Goal: Transaction & Acquisition: Subscribe to service/newsletter

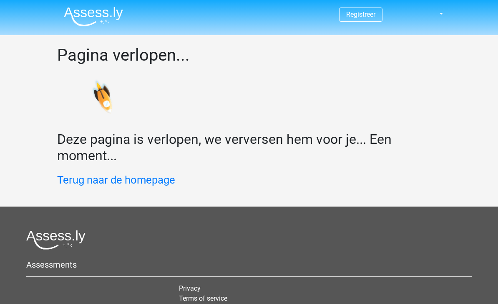
click at [80, 14] on img at bounding box center [93, 17] width 59 height 20
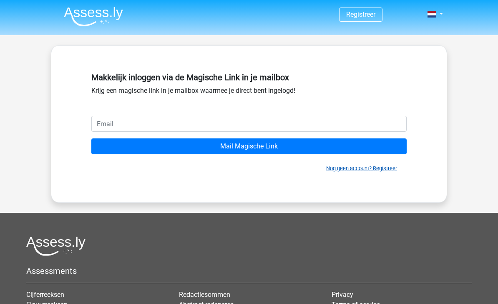
click at [378, 169] on link "Nog geen account? Registreer" at bounding box center [361, 168] width 71 height 6
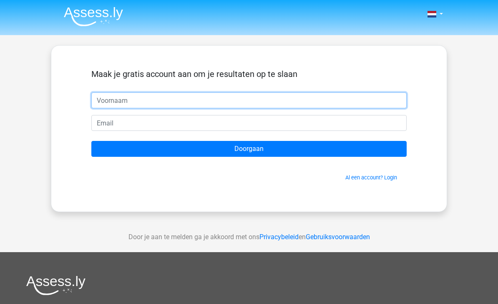
click at [390, 94] on input "text" at bounding box center [249, 100] width 316 height 16
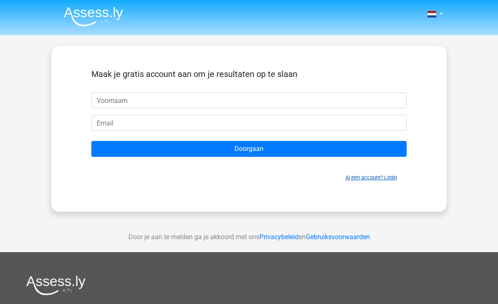
click at [383, 175] on link "Al een account? Login" at bounding box center [372, 177] width 52 height 6
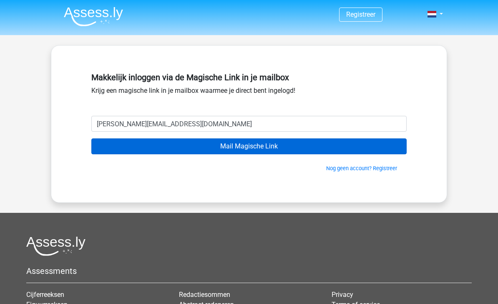
type input "amy.bousard@gmail.com"
click at [216, 148] on input "Mail Magische Link" at bounding box center [249, 146] width 316 height 16
